Goal: Task Accomplishment & Management: Complete application form

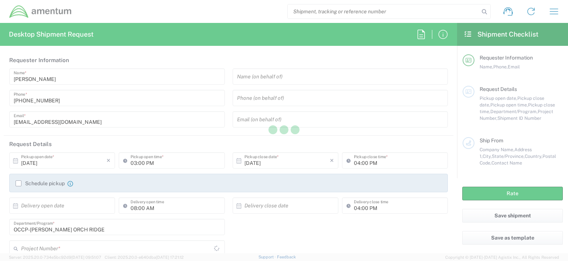
type input "[GEOGRAPHIC_DATA]"
type input "OCCP.100054.00000"
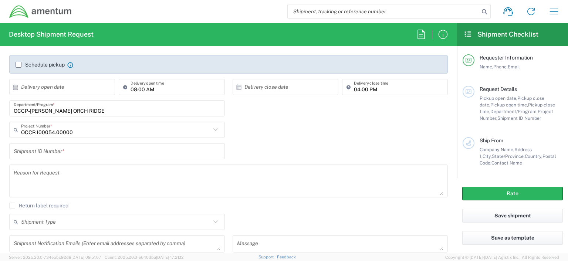
scroll to position [121, 0]
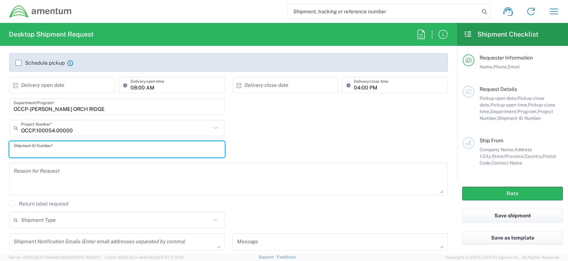
click at [84, 148] on input "text" at bounding box center [117, 149] width 207 height 13
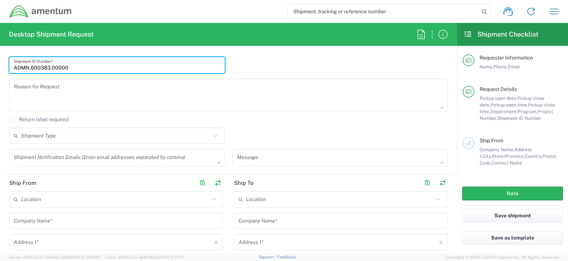
scroll to position [207, 0]
type input "ADMN.600383.00000"
click at [212, 133] on icon at bounding box center [216, 134] width 10 height 10
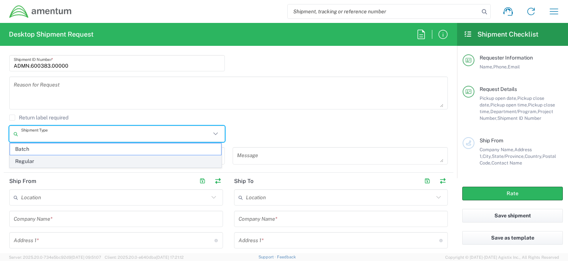
click at [128, 161] on span "Regular" at bounding box center [115, 161] width 211 height 11
type input "Regular"
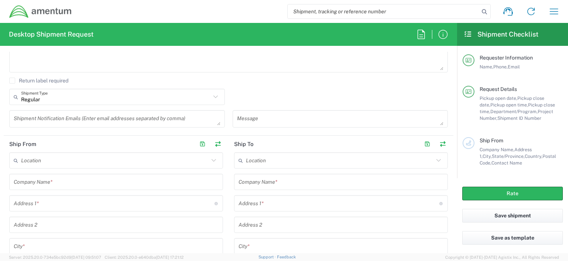
scroll to position [247, 0]
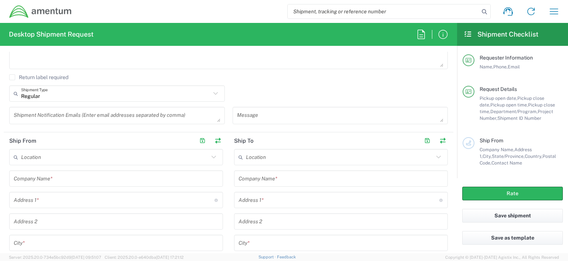
click at [50, 157] on input "text" at bounding box center [115, 157] width 188 height 13
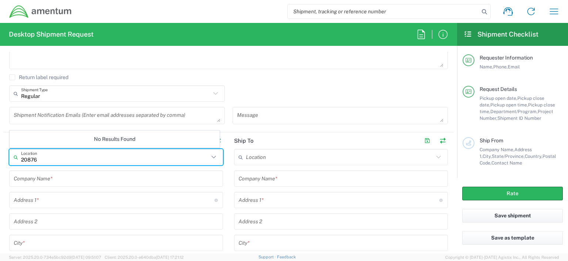
click at [47, 153] on input "20876" at bounding box center [115, 157] width 188 height 13
type input "2"
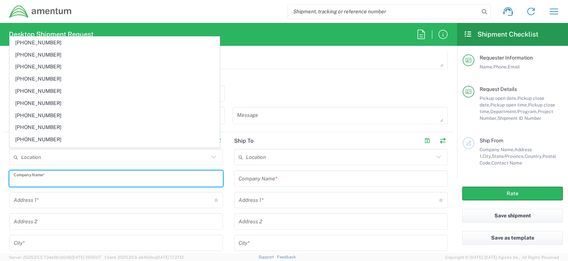
click at [56, 180] on input "text" at bounding box center [116, 178] width 205 height 13
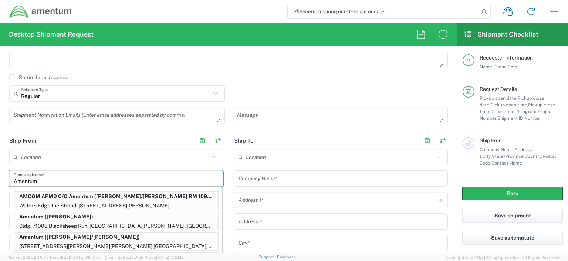
click at [65, 177] on input "Amentum" at bounding box center [116, 178] width 205 height 13
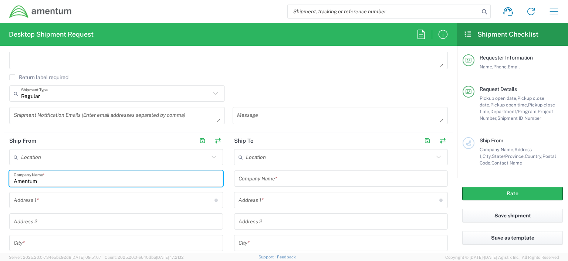
type input "Amentum"
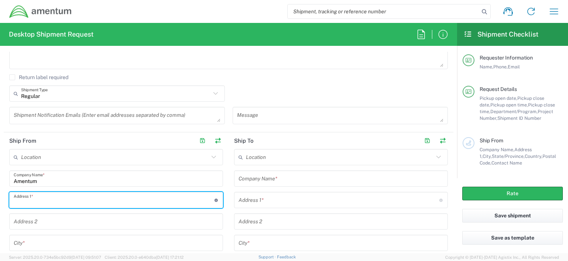
click at [21, 201] on input "text" at bounding box center [114, 200] width 201 height 13
click at [28, 202] on input "[STREET_ADDRESS][PERSON_NAME]" at bounding box center [114, 200] width 201 height 13
type input "[STREET_ADDRESS][PERSON_NAME]"
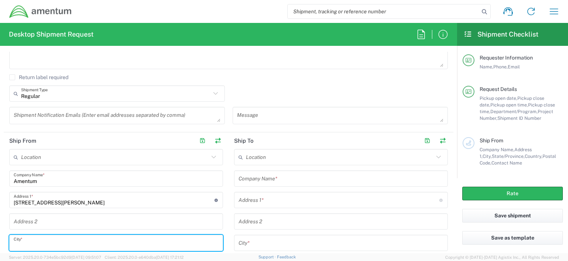
click at [30, 241] on input "text" at bounding box center [116, 243] width 205 height 13
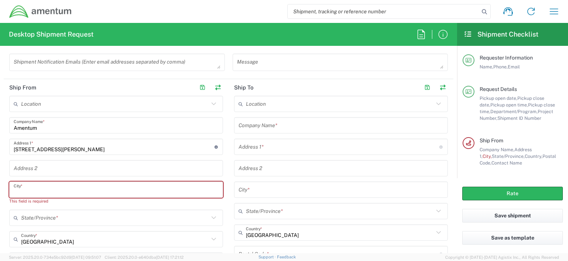
scroll to position [305, 0]
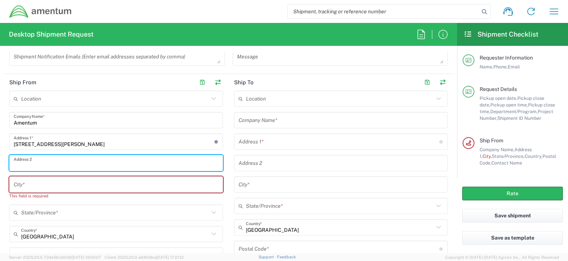
click at [29, 162] on input "text" at bounding box center [116, 163] width 205 height 13
click at [18, 163] on input "SSuite" at bounding box center [116, 163] width 205 height 13
click at [27, 164] on input "Suite" at bounding box center [116, 163] width 205 height 13
type input "Suite 200"
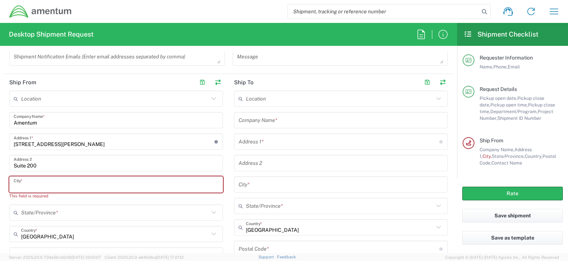
click at [19, 185] on input "text" at bounding box center [116, 184] width 205 height 13
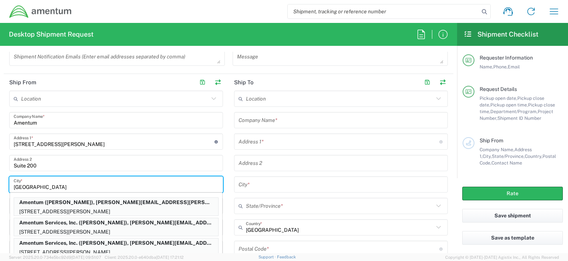
type input "[GEOGRAPHIC_DATA]"
click at [158, 155] on div "Suite 200 Address 2" at bounding box center [116, 163] width 214 height 16
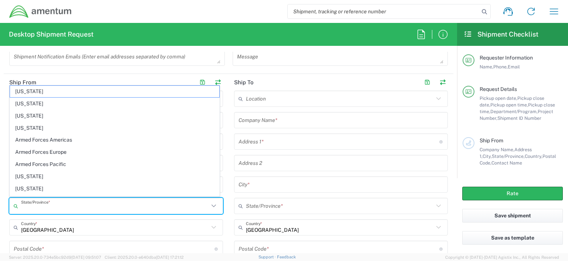
click at [27, 205] on input "text" at bounding box center [115, 206] width 188 height 13
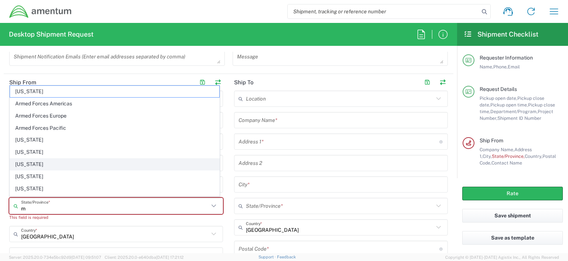
click at [44, 164] on span "[US_STATE]" at bounding box center [114, 164] width 209 height 11
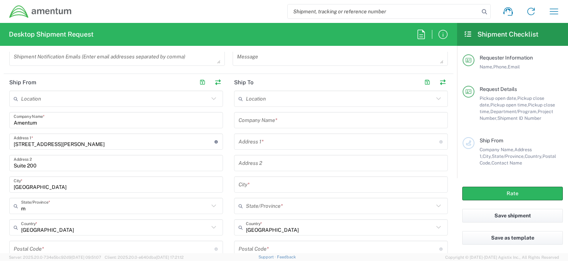
type input "[US_STATE]"
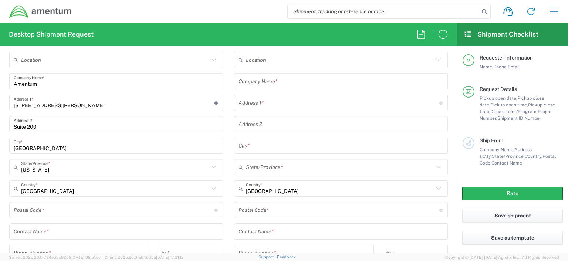
scroll to position [362, 0]
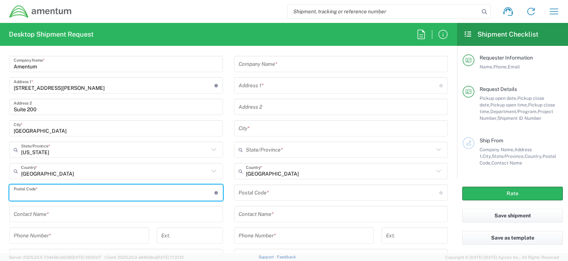
click at [21, 192] on input "undefined" at bounding box center [114, 192] width 201 height 13
type input "20876"
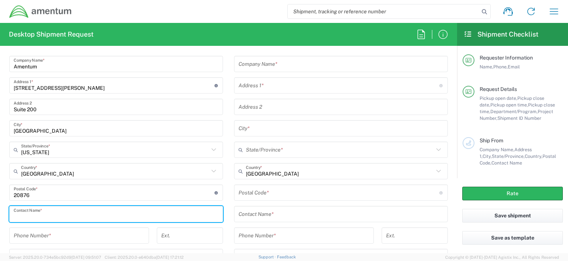
click at [20, 217] on input "text" at bounding box center [116, 214] width 205 height 13
type input "Payment Center"
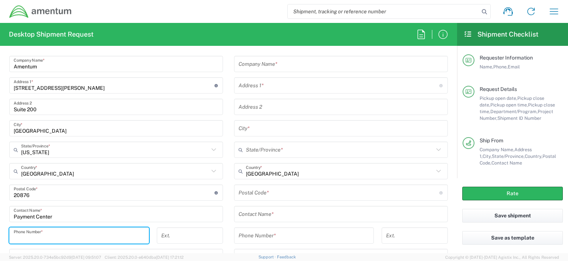
click at [21, 236] on input "tel" at bounding box center [79, 235] width 131 height 13
click at [16, 235] on input "tel" at bounding box center [79, 235] width 131 height 13
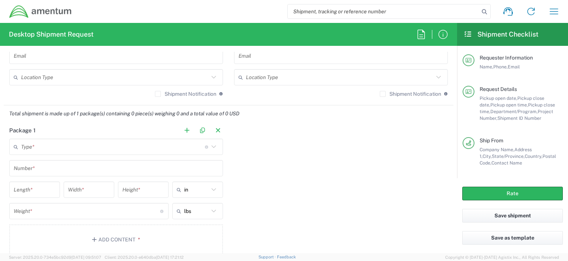
scroll to position [565, 0]
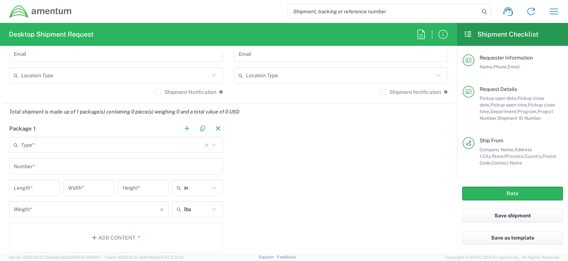
type input "3019443152"
click at [210, 145] on icon at bounding box center [214, 145] width 10 height 10
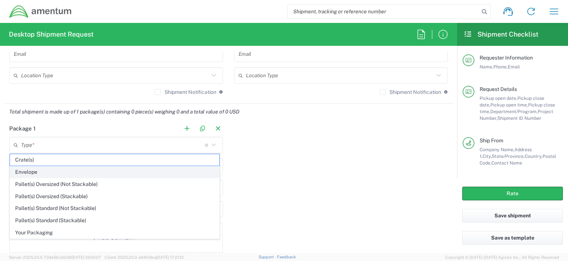
click at [126, 174] on span "Envelope" at bounding box center [114, 171] width 209 height 11
type input "Envelope"
type input "1"
type input "9.5"
type input "12.5"
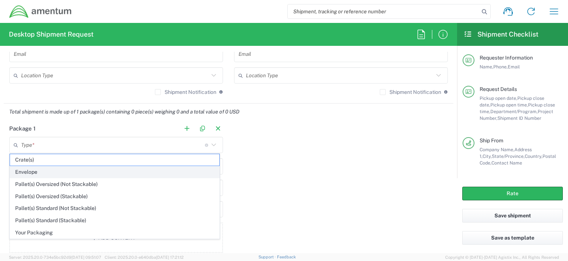
type input "0.25"
type input "1"
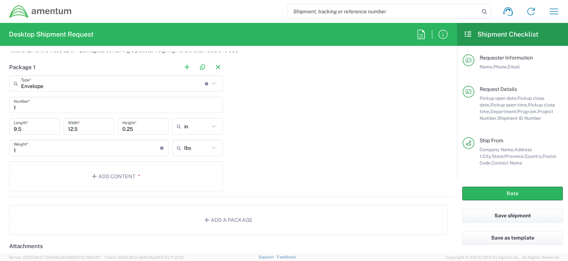
scroll to position [628, 0]
click at [120, 172] on button "Add Content *" at bounding box center [116, 174] width 214 height 30
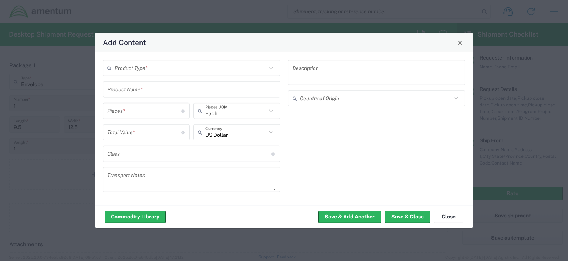
click at [270, 67] on icon at bounding box center [271, 68] width 10 height 10
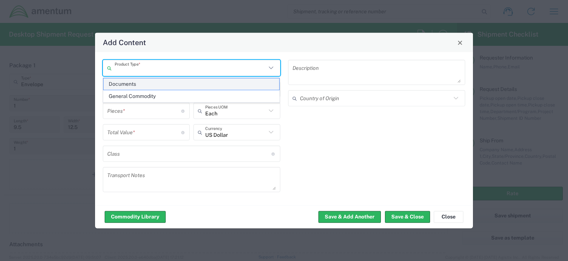
click at [169, 85] on span "Documents" at bounding box center [192, 83] width 176 height 11
type input "Documents"
type input "1"
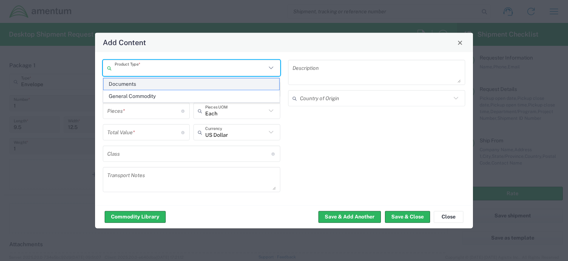
type textarea "Documents"
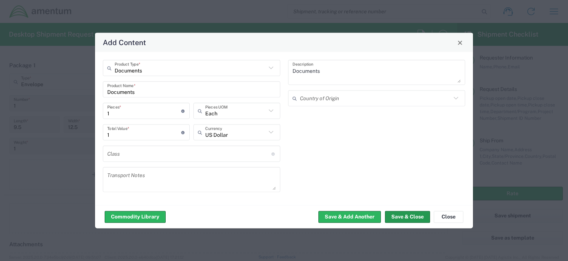
click at [394, 216] on button "Save & Close" at bounding box center [407, 217] width 45 height 12
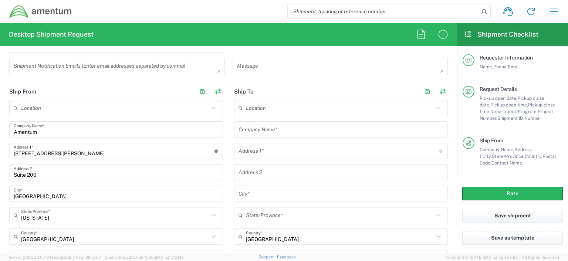
scroll to position [289, 0]
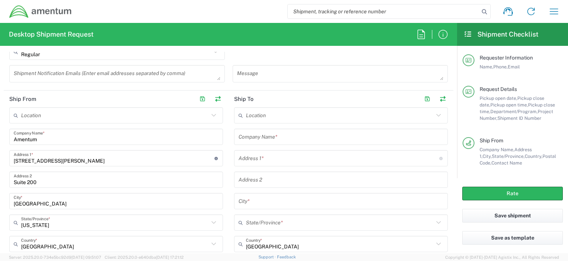
click at [249, 136] on input "text" at bounding box center [341, 137] width 205 height 13
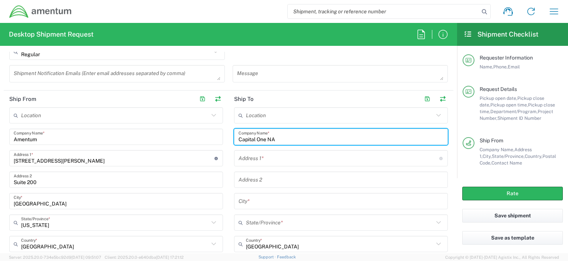
click at [274, 139] on input "Capital One NA" at bounding box center [341, 137] width 205 height 13
click at [242, 138] on input "Ccapital" at bounding box center [341, 137] width 205 height 13
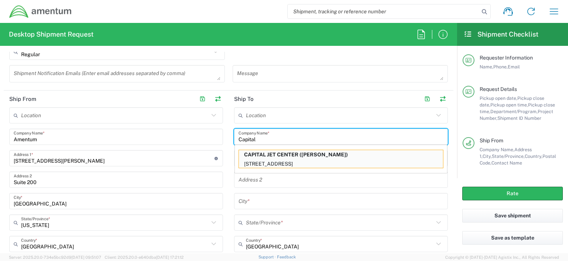
click at [256, 138] on input "Capital" at bounding box center [341, 137] width 205 height 13
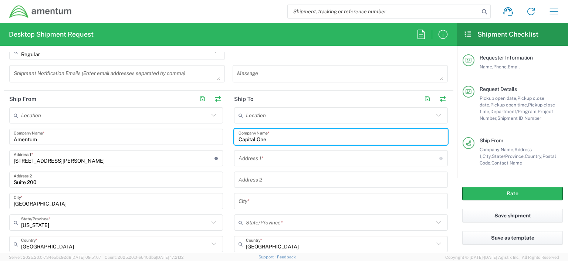
type input "Capital One"
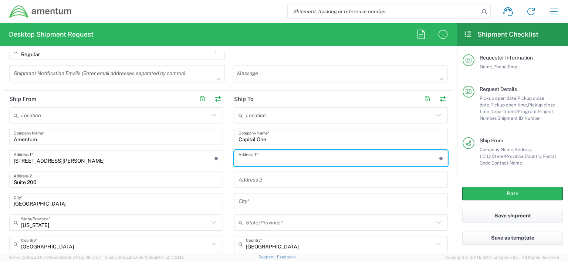
click at [248, 161] on input "text" at bounding box center [339, 158] width 201 height 13
type input "[GEOGRAPHIC_DATA]"
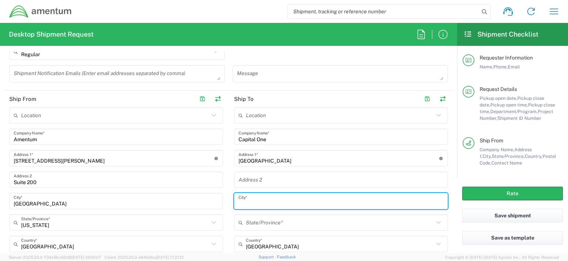
click at [254, 199] on input "text" at bounding box center [341, 201] width 205 height 13
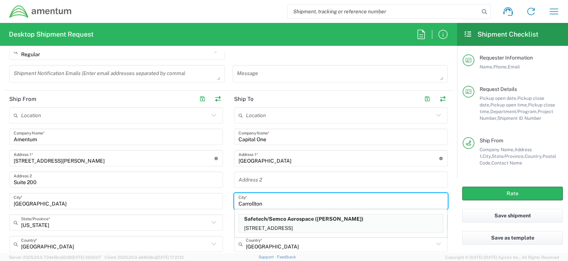
click at [293, 202] on input "Carrollton" at bounding box center [341, 201] width 205 height 13
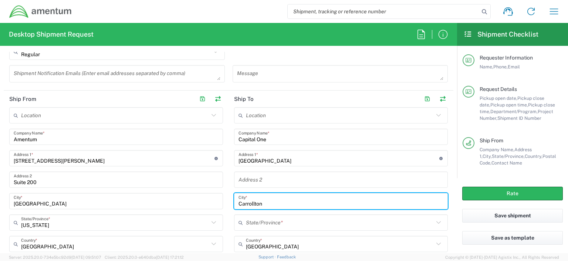
type input "Carrollton"
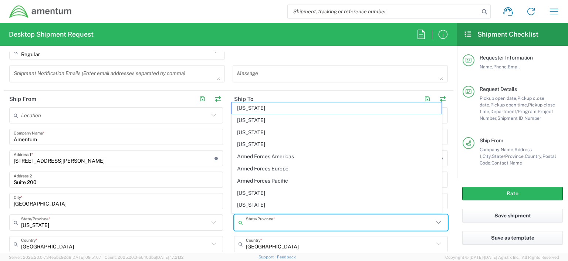
click at [248, 222] on input "text" at bounding box center [340, 222] width 188 height 13
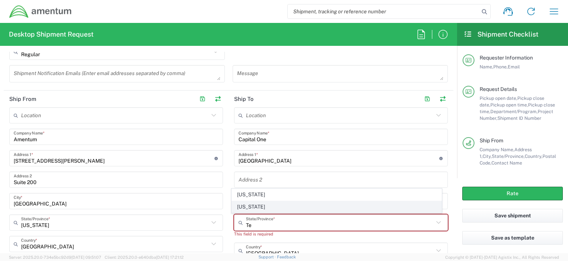
click at [257, 206] on span "[US_STATE]" at bounding box center [336, 206] width 209 height 11
type input "[US_STATE]"
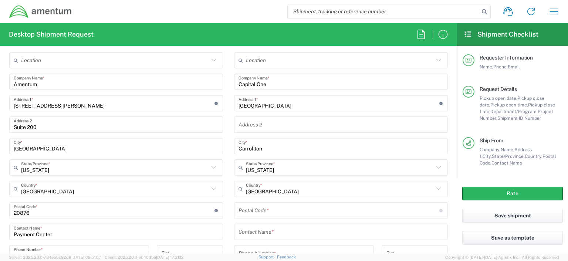
scroll to position [348, 0]
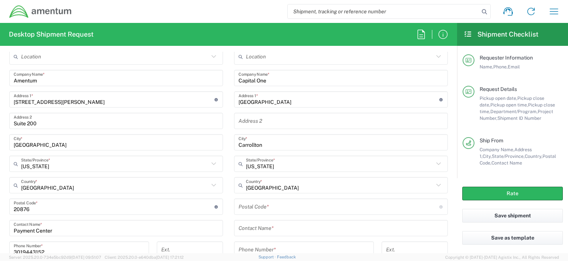
click at [256, 205] on input "undefined" at bounding box center [339, 206] width 201 height 13
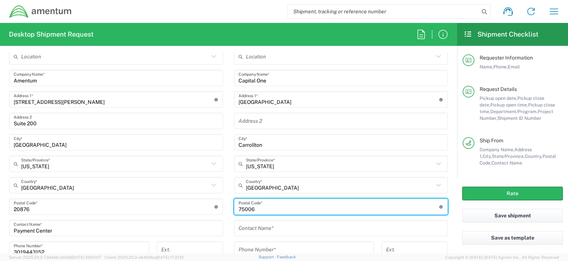
type input "75006"
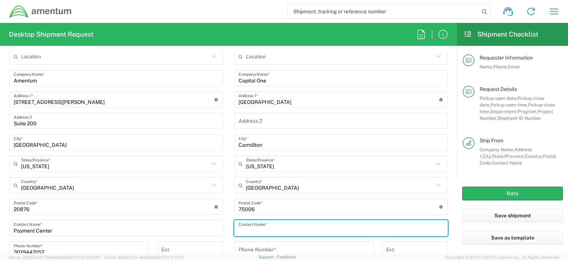
click at [240, 227] on input "text" at bounding box center [341, 228] width 205 height 13
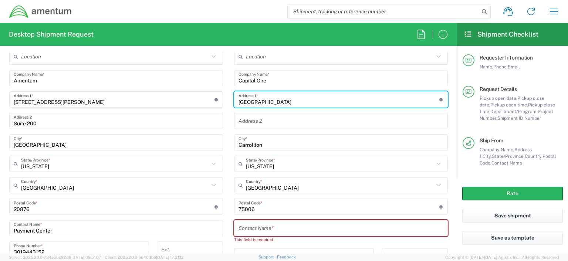
click at [239, 101] on input "[GEOGRAPHIC_DATA]" at bounding box center [339, 99] width 201 height 13
type input "[STREET_ADDRESS]"
click at [260, 226] on input "text" at bounding box center [341, 228] width 205 height 13
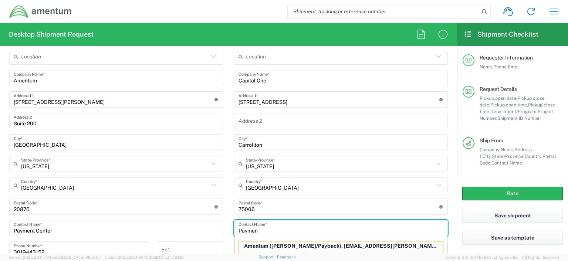
scroll to position [353, 0]
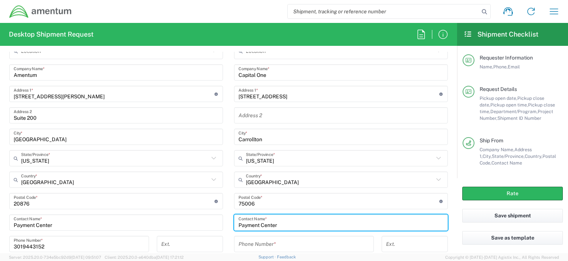
click at [239, 224] on input "Payment Center" at bounding box center [341, 222] width 205 height 13
click at [268, 224] on input "P3019443153ayment Center" at bounding box center [341, 222] width 205 height 13
type input "Payment Center"
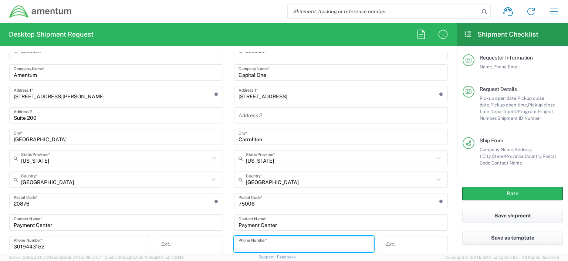
click at [239, 243] on input "tel" at bounding box center [304, 244] width 131 height 13
click at [239, 244] on input "4019443152" at bounding box center [304, 244] width 131 height 13
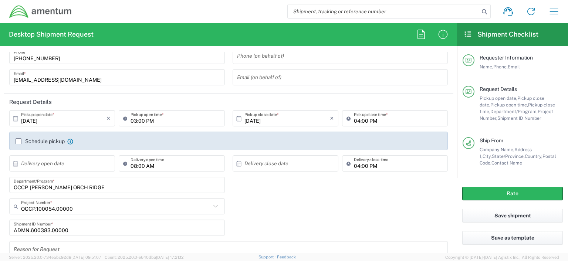
scroll to position [44, 0]
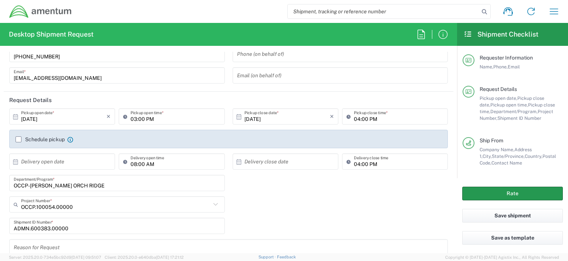
type input "3019443152"
click at [493, 193] on button "Rate" at bounding box center [512, 194] width 101 height 14
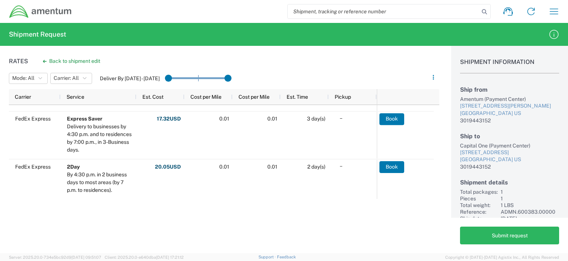
scroll to position [306, 0]
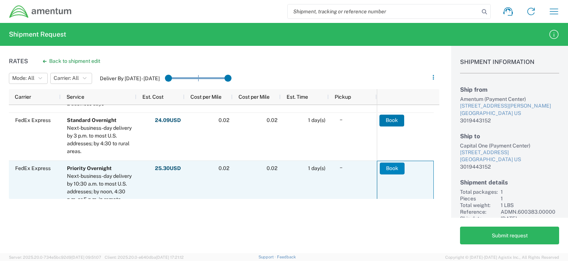
click at [392, 167] on button "Book" at bounding box center [392, 168] width 25 height 12
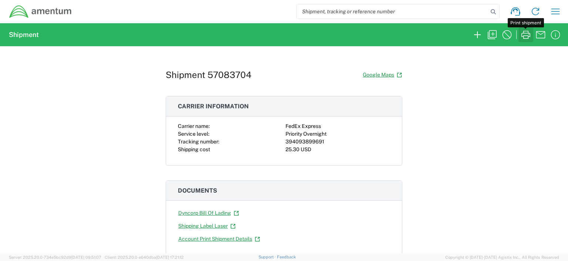
click at [527, 35] on icon "button" at bounding box center [525, 35] width 9 height 8
